Goal: Information Seeking & Learning: Learn about a topic

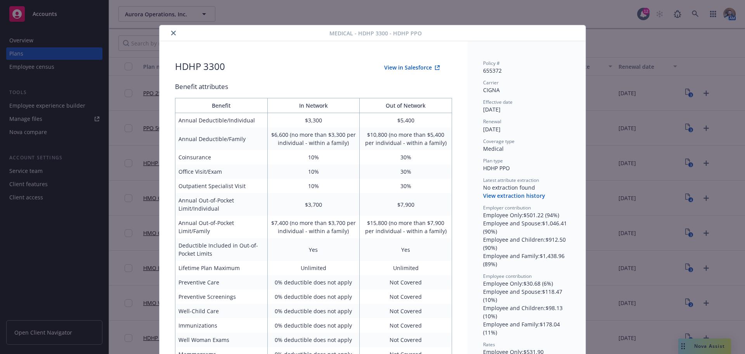
scroll to position [23, 0]
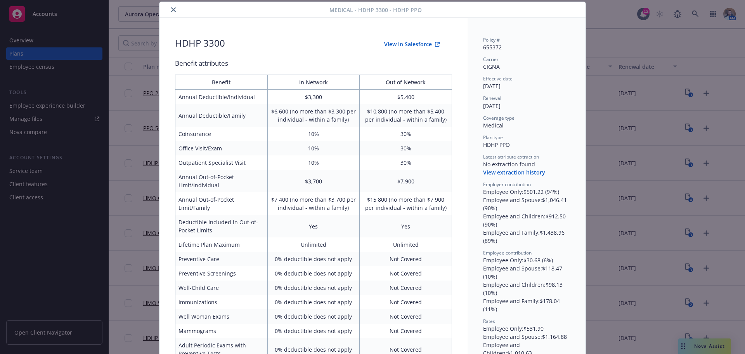
click at [171, 7] on icon "close" at bounding box center [173, 9] width 5 height 5
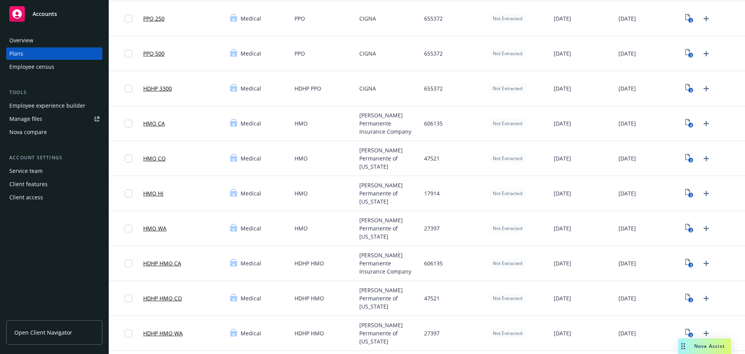
scroll to position [78, 0]
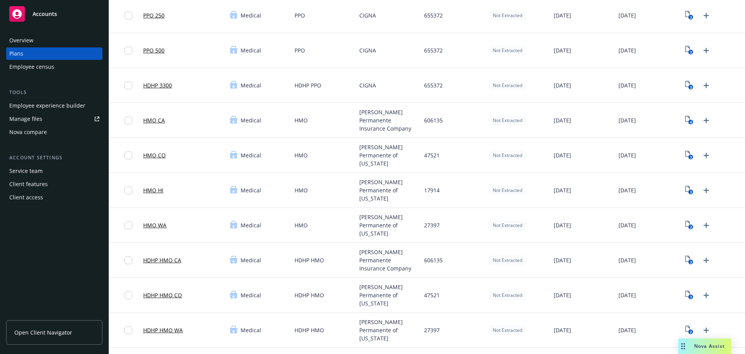
click at [163, 263] on link "HDHP HMO CA" at bounding box center [162, 260] width 38 height 8
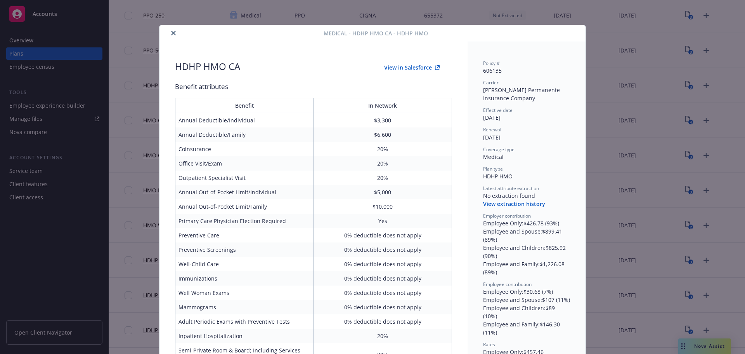
scroll to position [23, 0]
